Goal: Find specific page/section: Find specific page/section

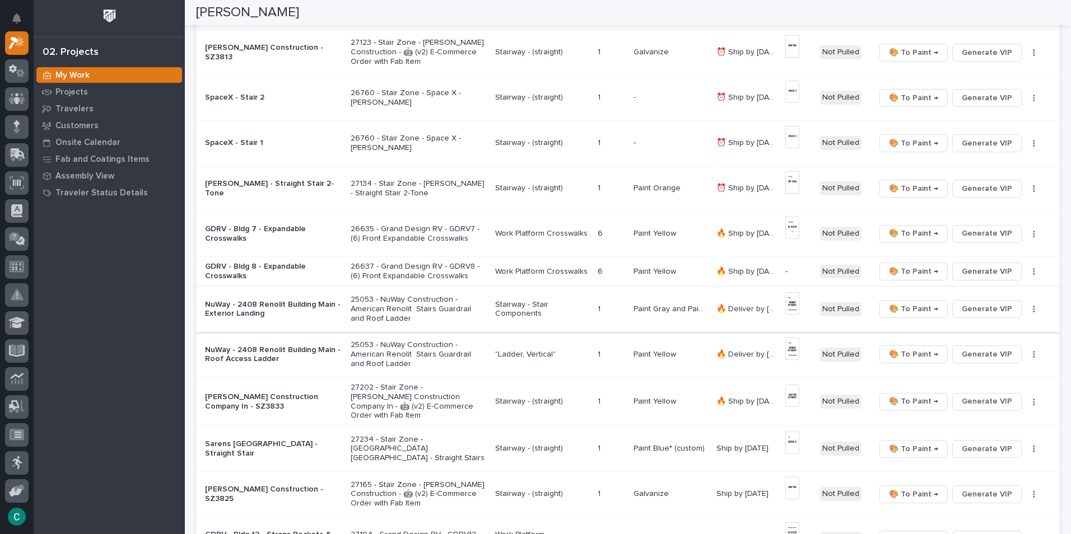
scroll to position [473, 0]
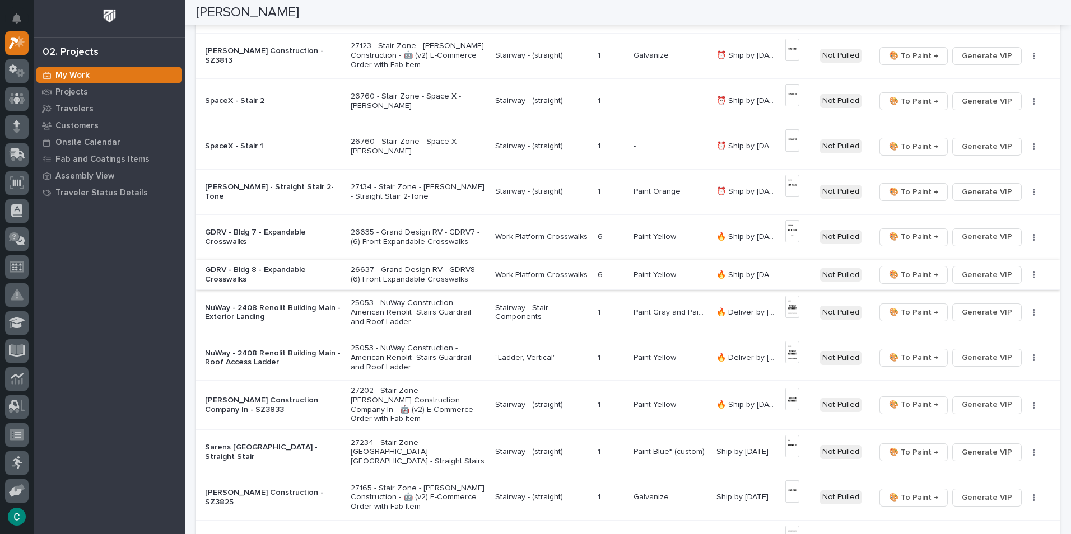
click at [984, 276] on span "Generate VIP" at bounding box center [987, 274] width 50 height 13
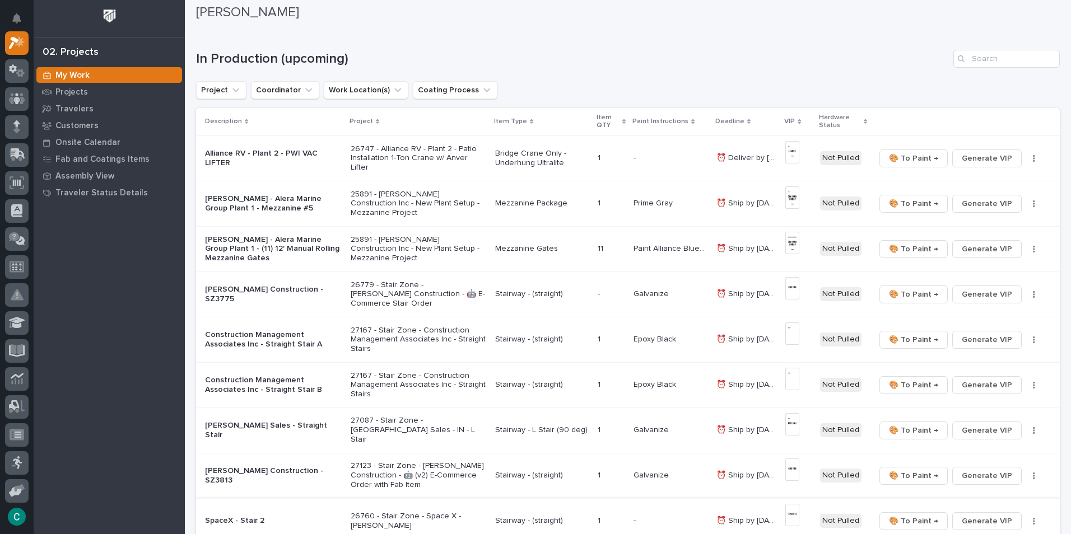
scroll to position [25, 0]
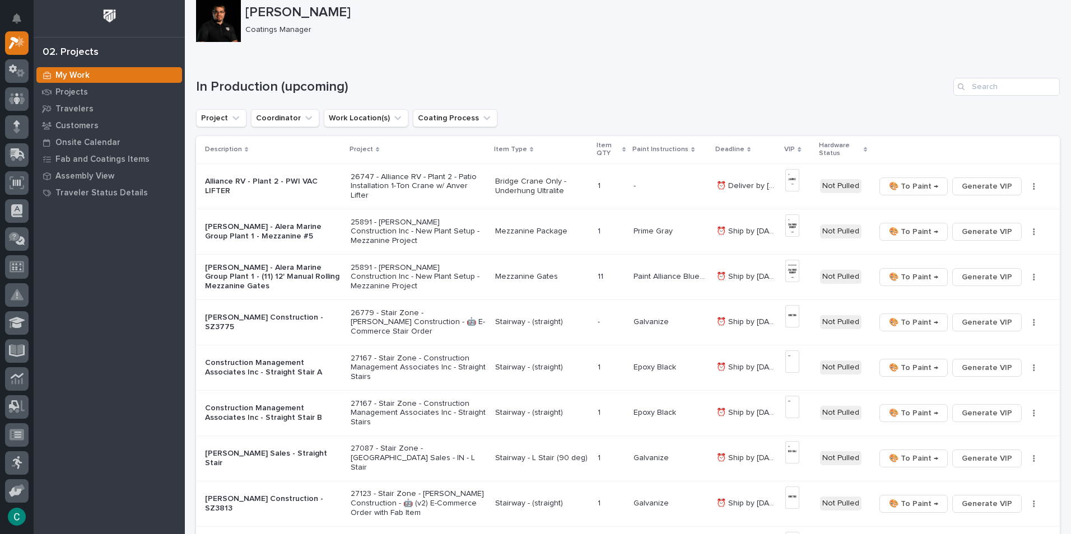
click at [359, 185] on p "26747 - Alliance RV - Plant 2 - Patio Installation 1-Ton Crane w/ Anver Lifter" at bounding box center [419, 187] width 136 height 28
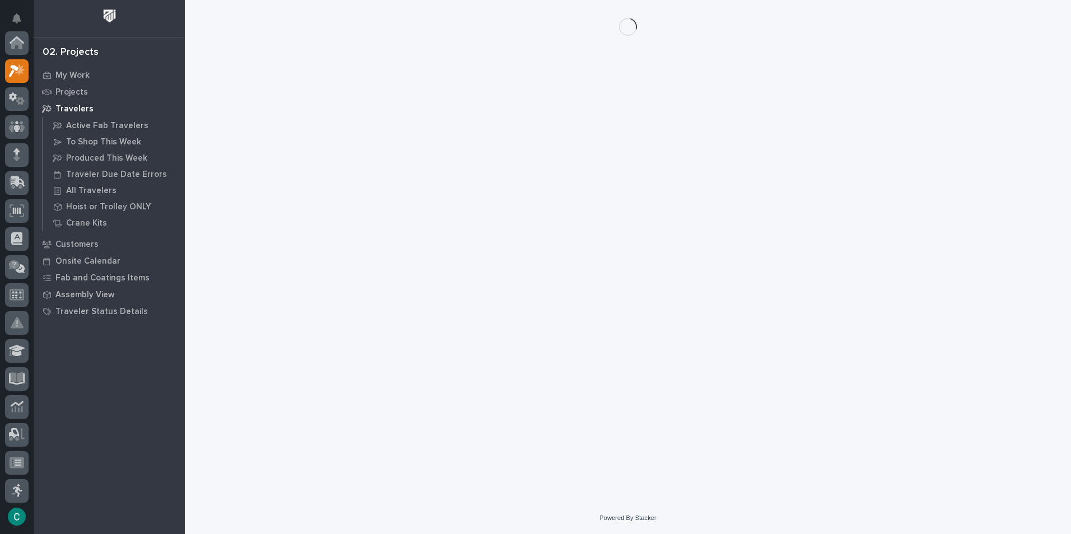
scroll to position [28, 0]
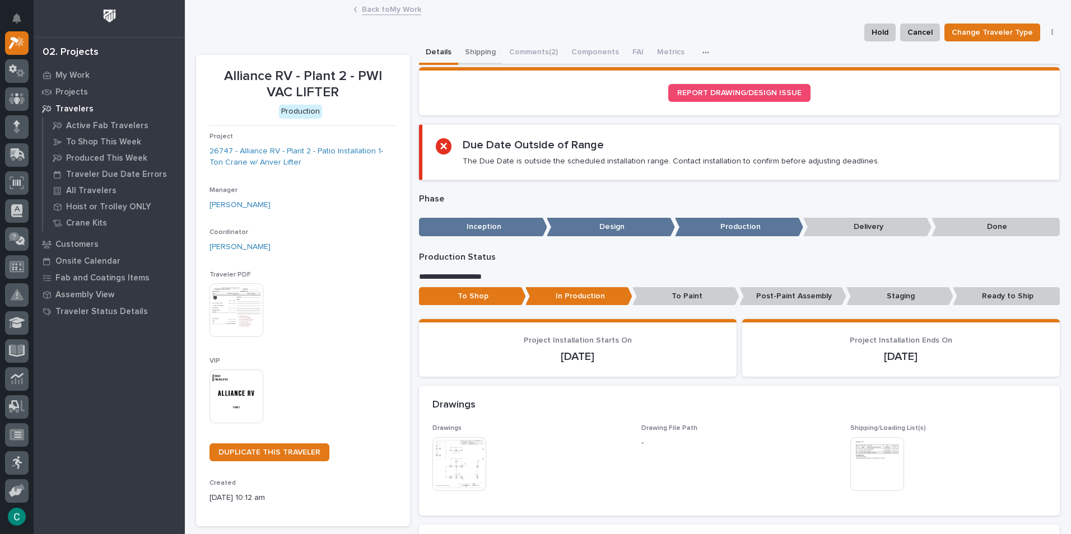
click at [466, 49] on button "Shipping" at bounding box center [480, 53] width 44 height 24
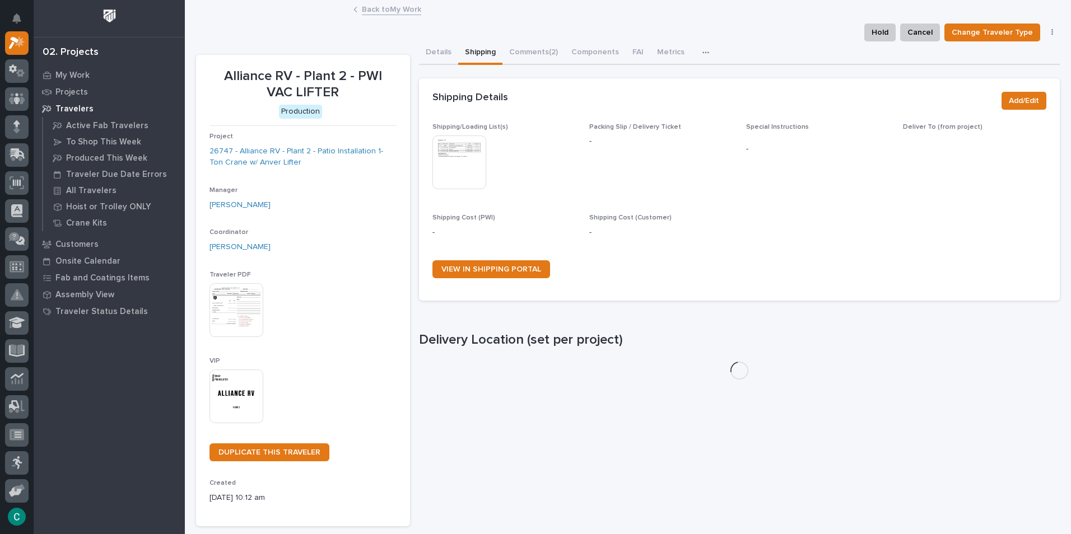
click at [469, 154] on img at bounding box center [460, 163] width 54 height 54
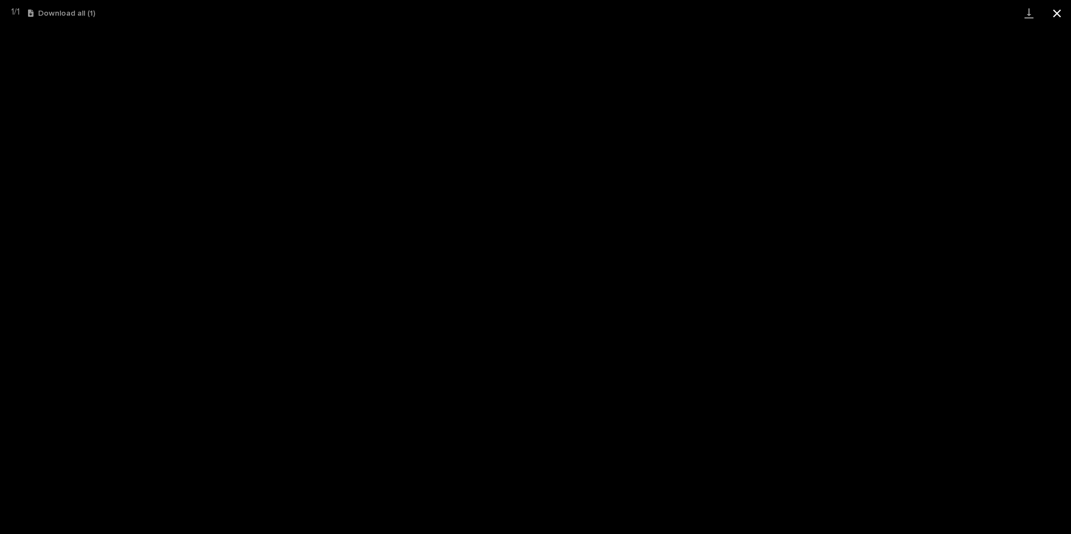
click at [1053, 17] on button "Close gallery" at bounding box center [1057, 13] width 28 height 26
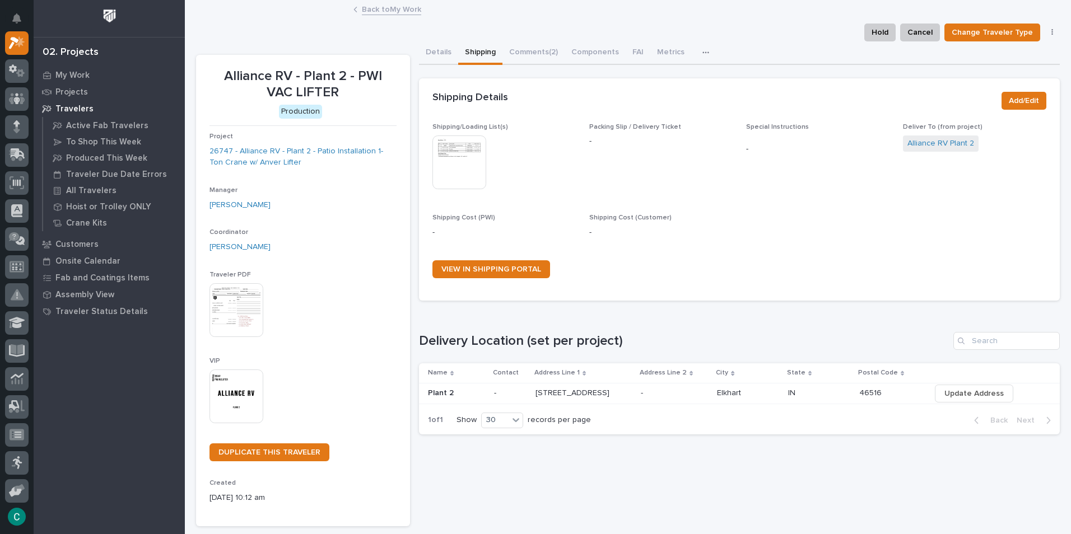
click at [396, 8] on link "Back to My Work" at bounding box center [391, 8] width 59 height 13
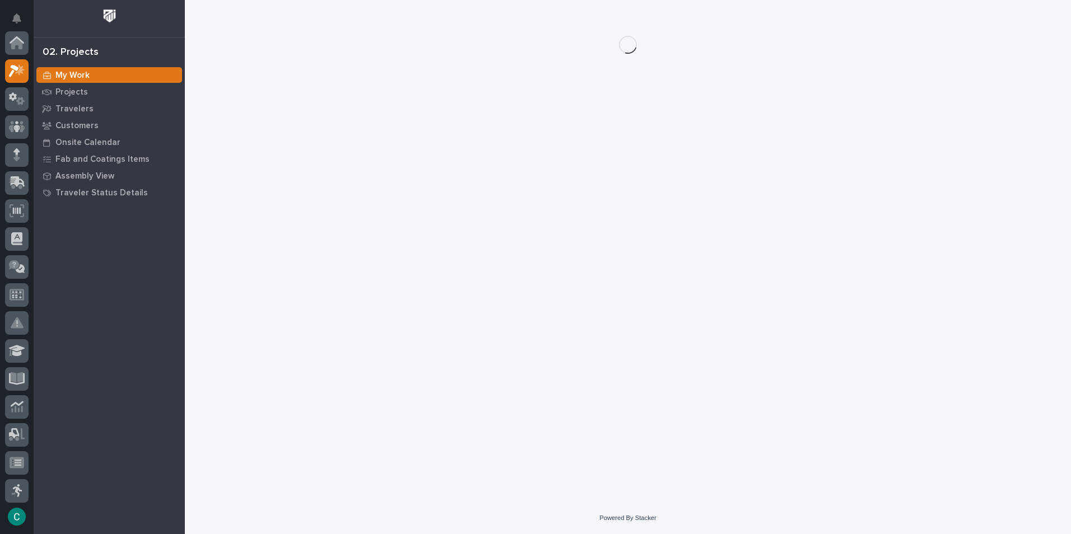
scroll to position [28, 0]
